Goal: Go to known website: Access a specific website the user already knows

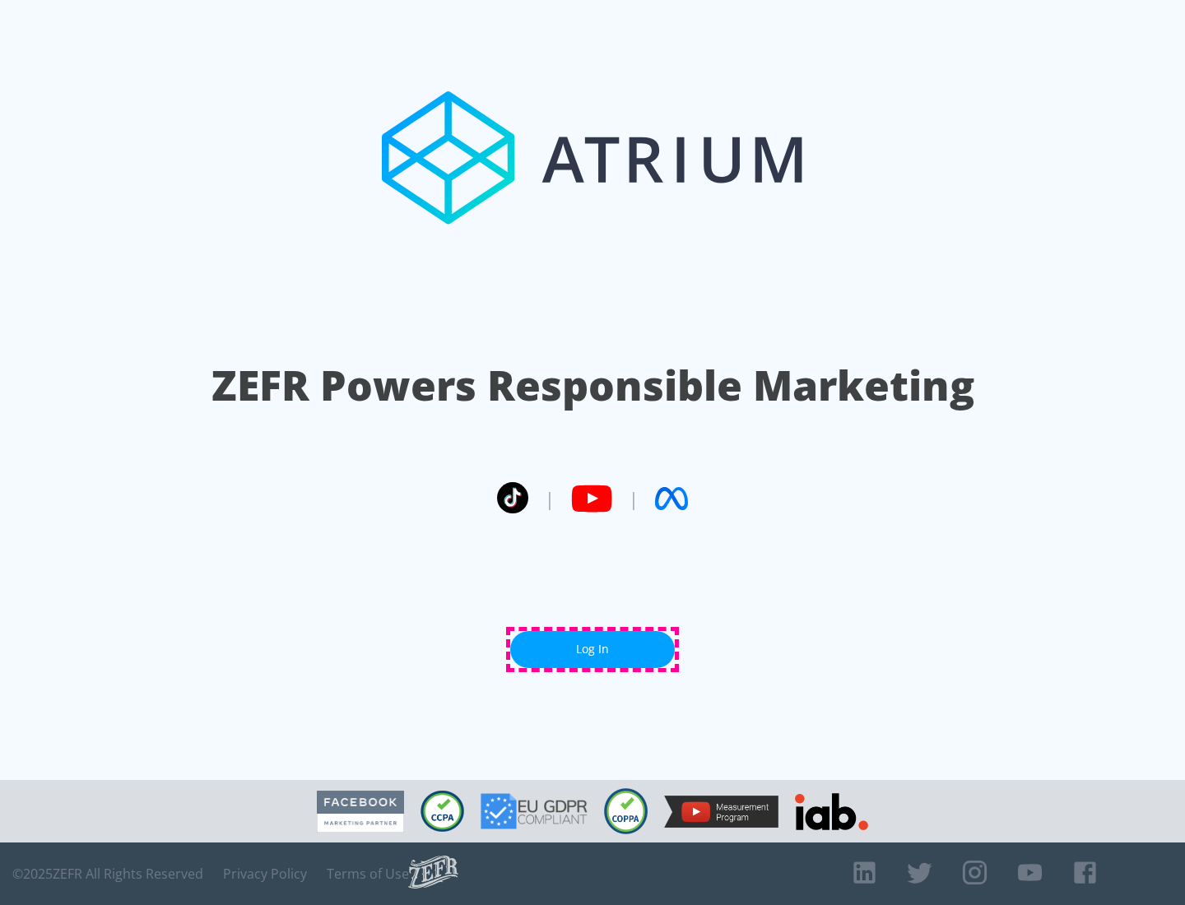
click at [592, 649] on link "Log In" at bounding box center [592, 649] width 165 height 37
